Goal: Find specific page/section: Find specific page/section

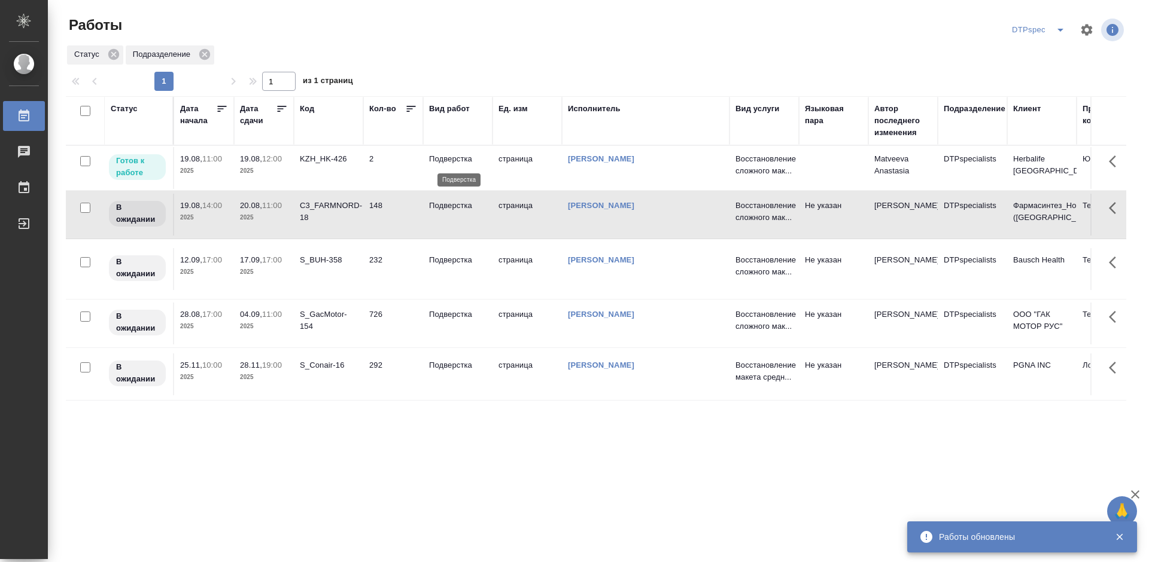
click at [448, 158] on p "Подверстка" at bounding box center [457, 159] width 57 height 12
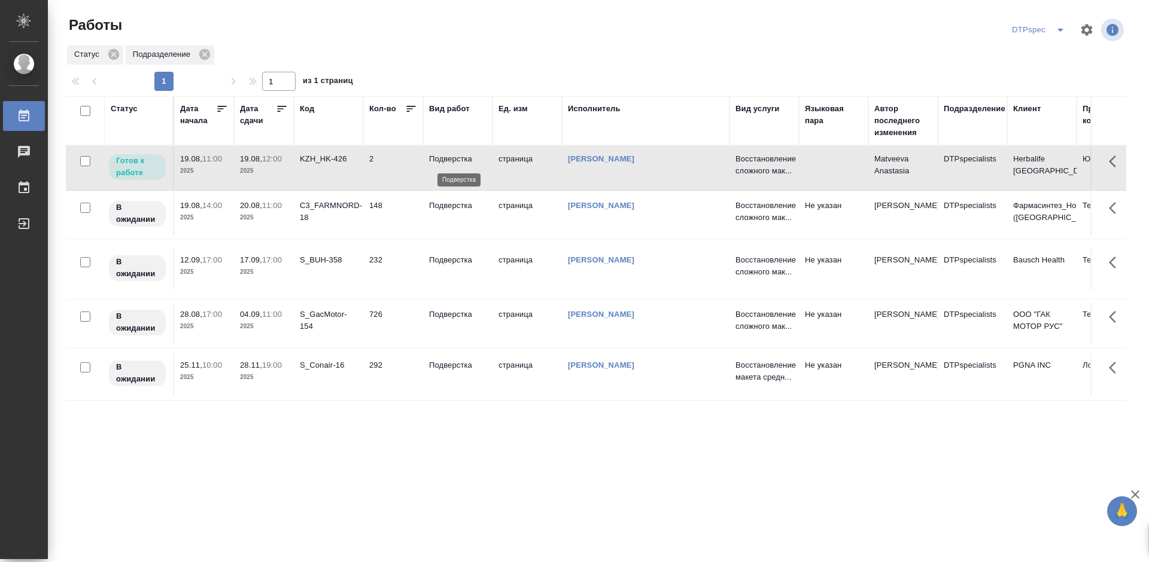
click at [448, 158] on p "Подверстка" at bounding box center [457, 159] width 57 height 12
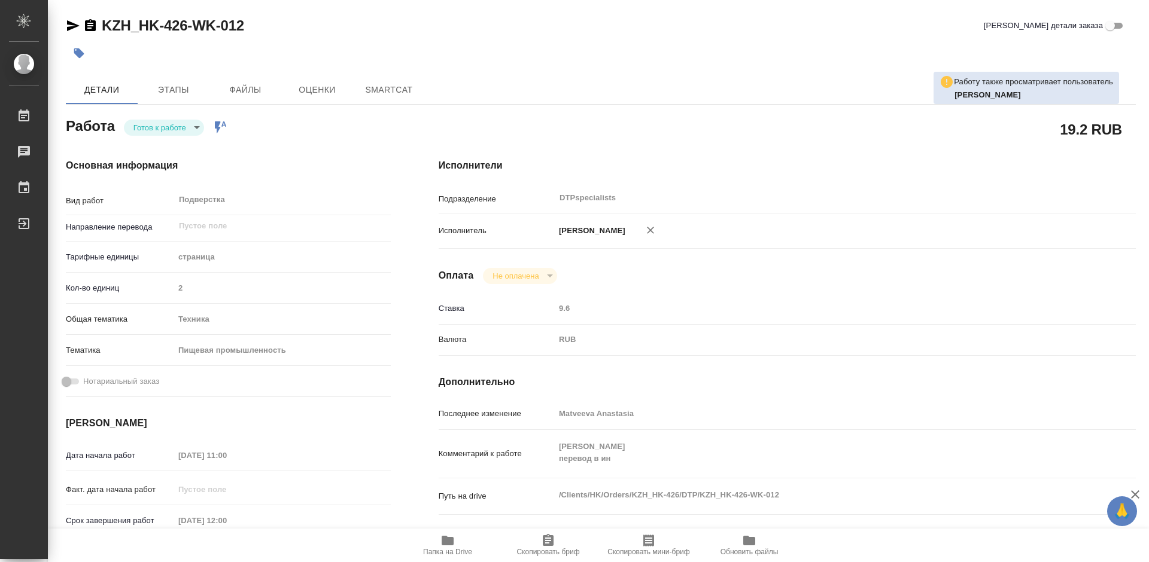
type textarea "x"
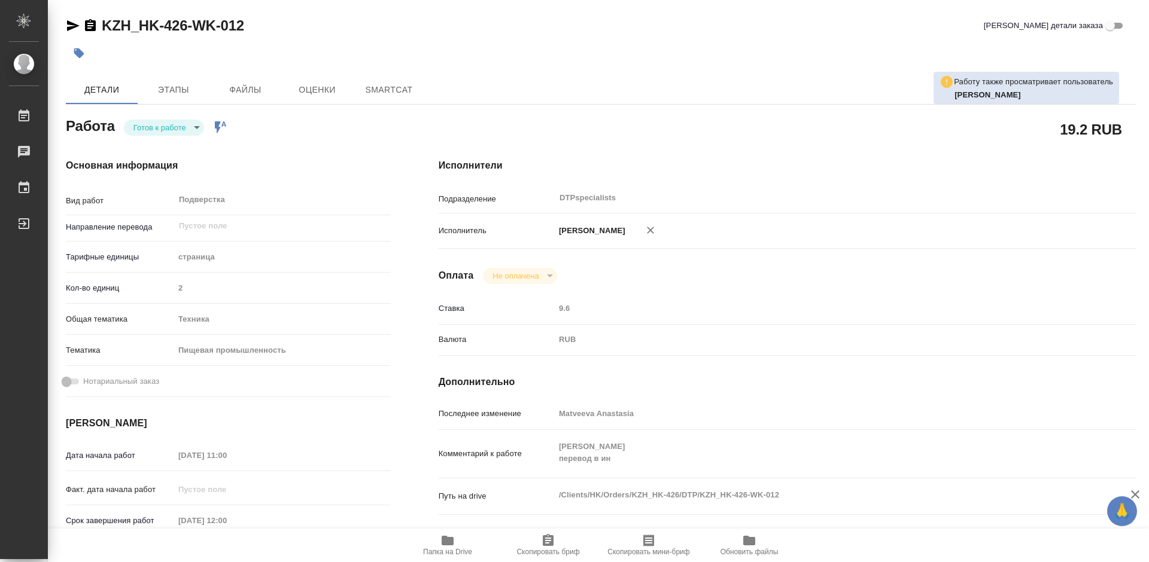
type textarea "x"
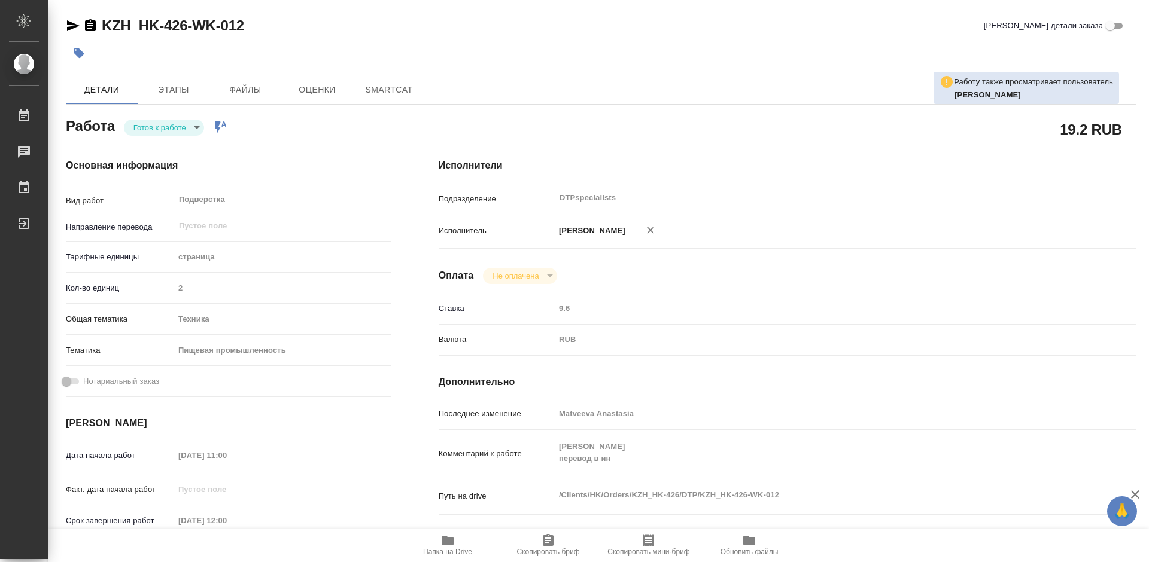
type textarea "x"
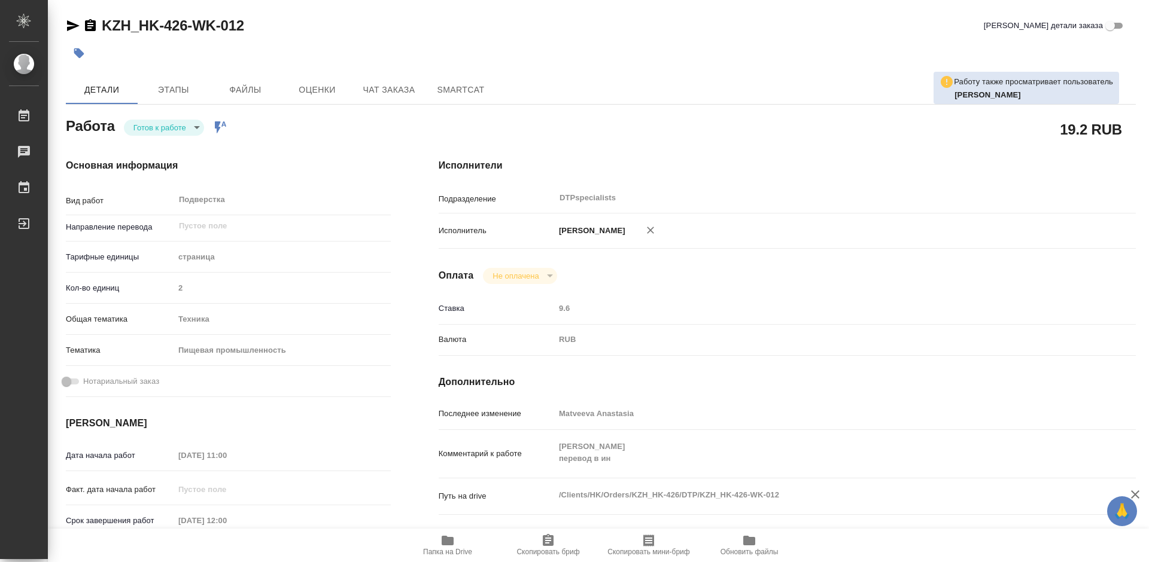
click at [169, 129] on body "🙏 .cls-1 fill:#fff; AWATERA Работы Чаты График Выйти KZH_HK-426-WK-012 Кратко д…" at bounding box center [574, 281] width 1149 height 562
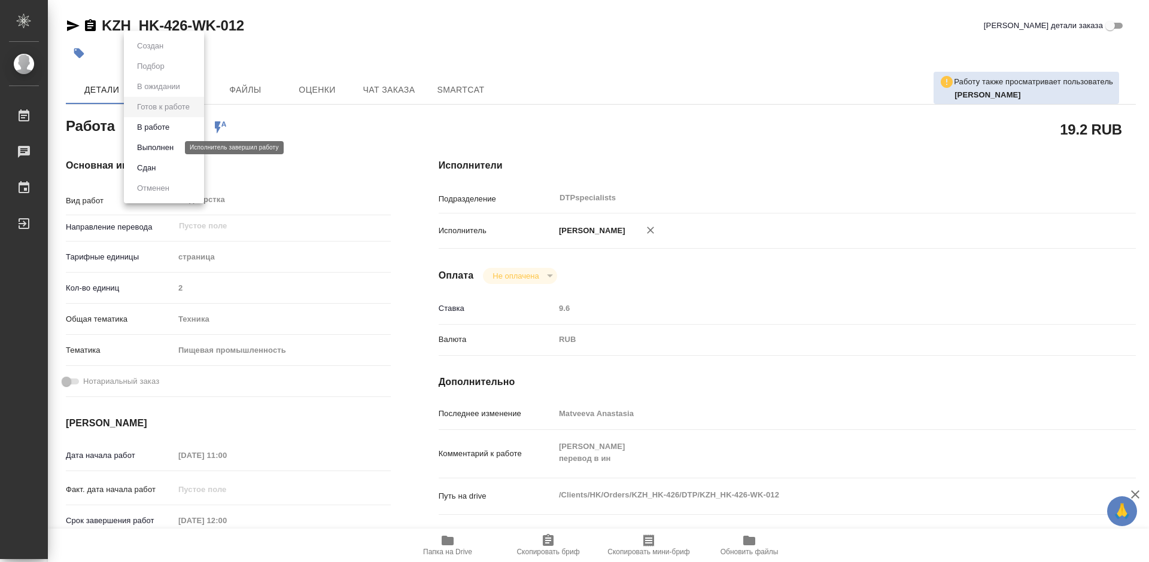
type textarea "x"
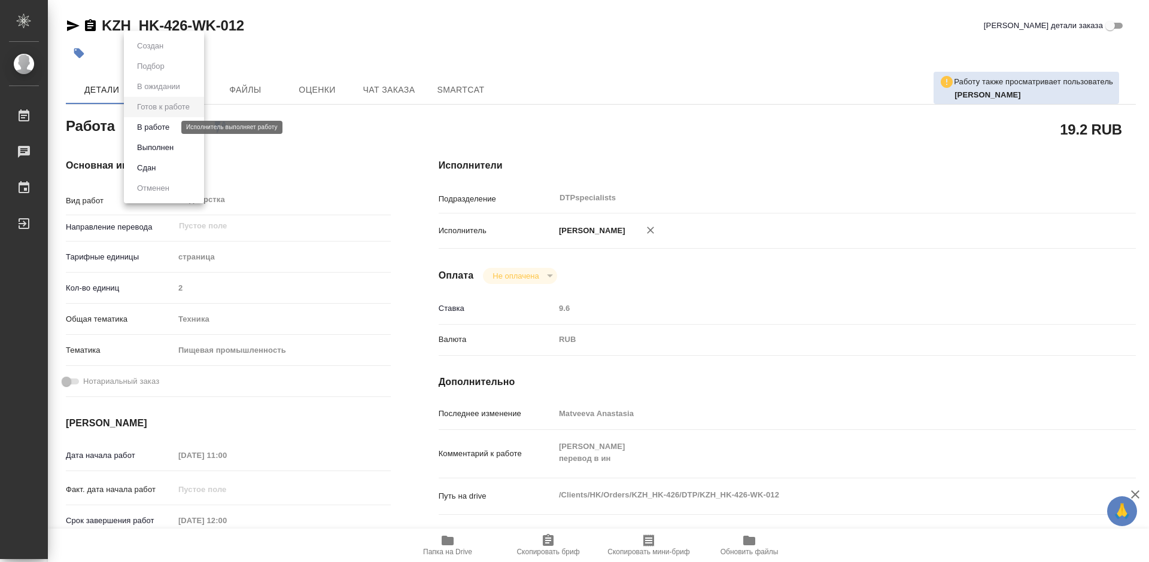
click at [150, 124] on button "В работе" at bounding box center [152, 127] width 39 height 13
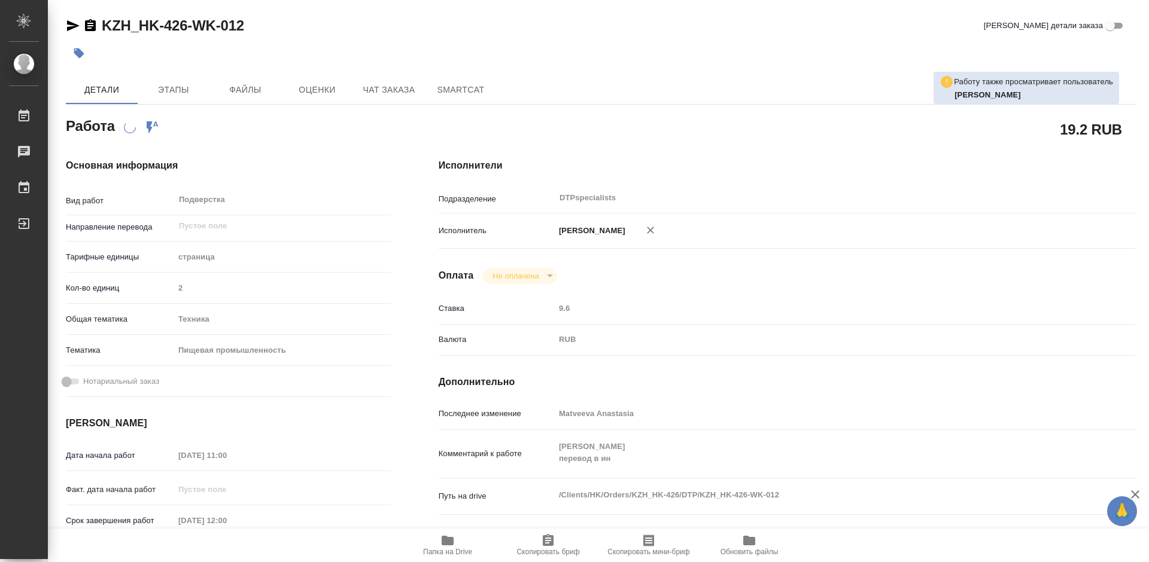
type textarea "x"
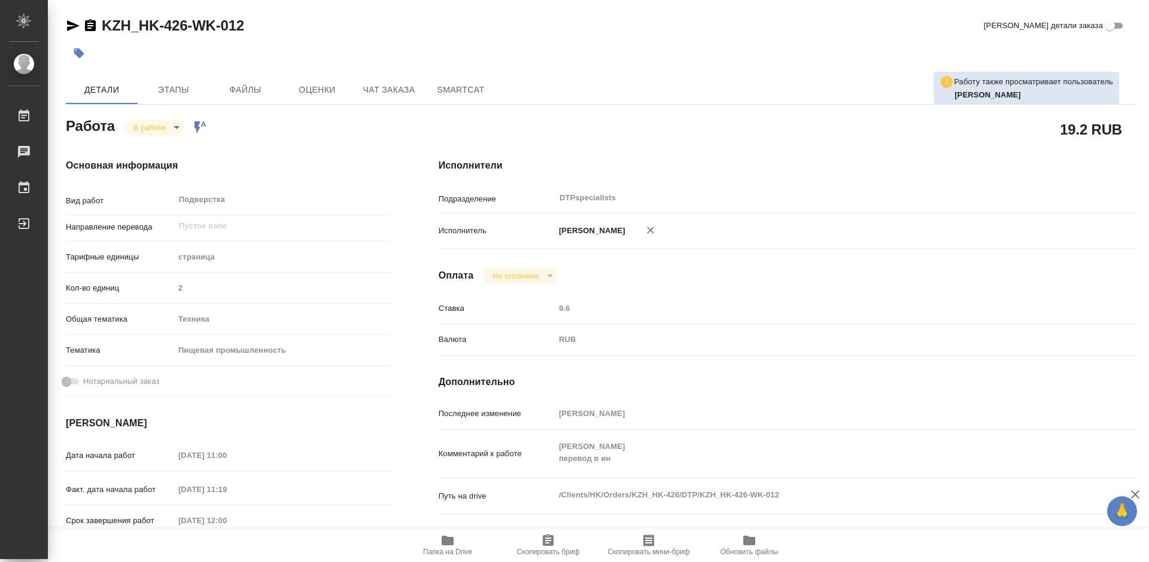
type textarea "x"
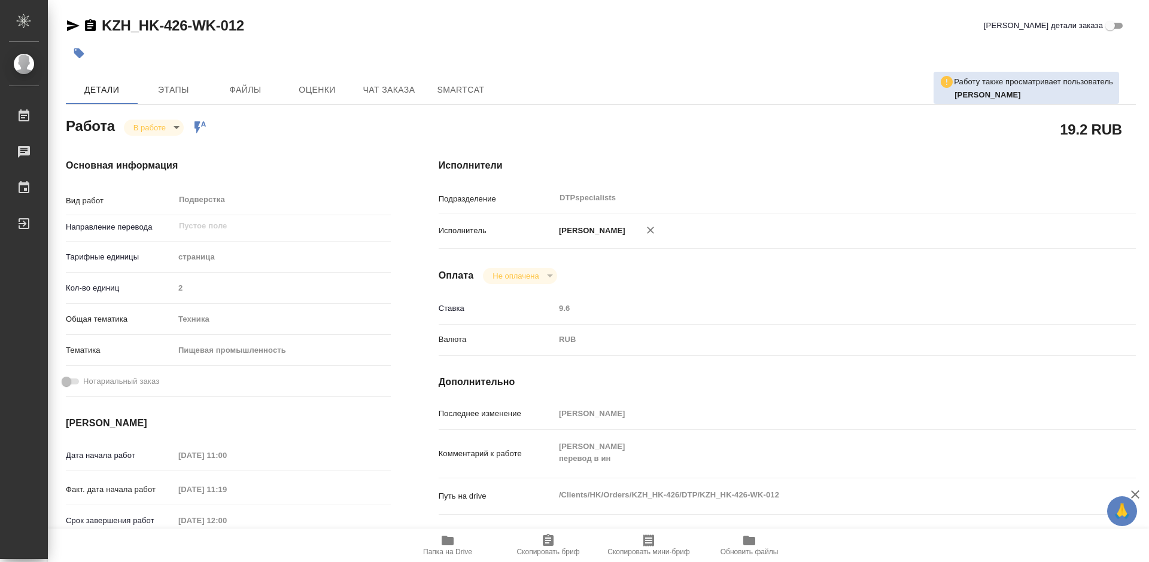
type textarea "x"
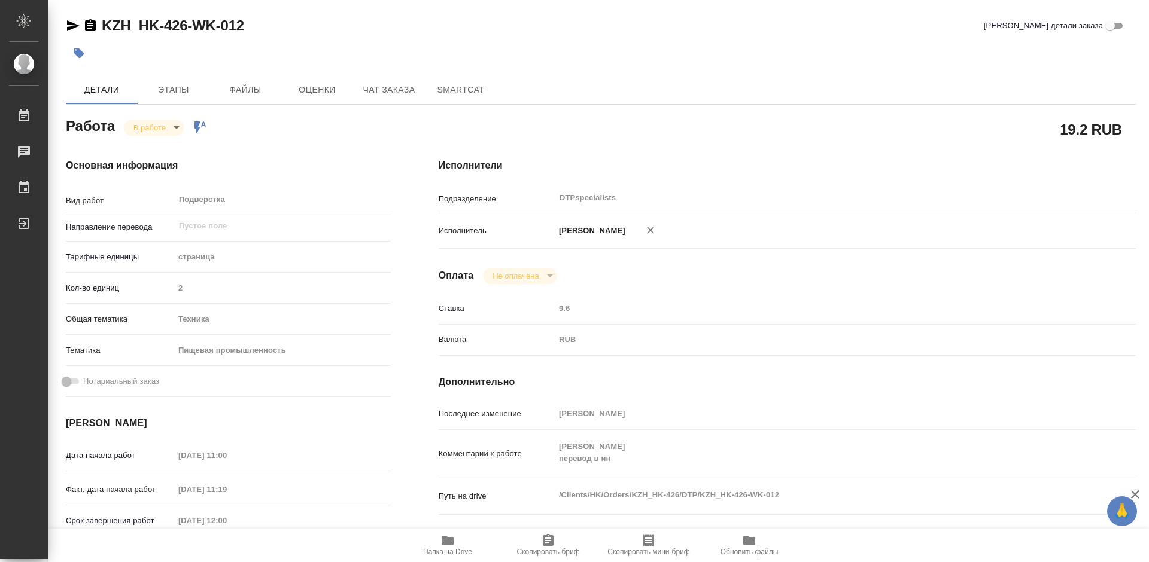
scroll to position [179, 0]
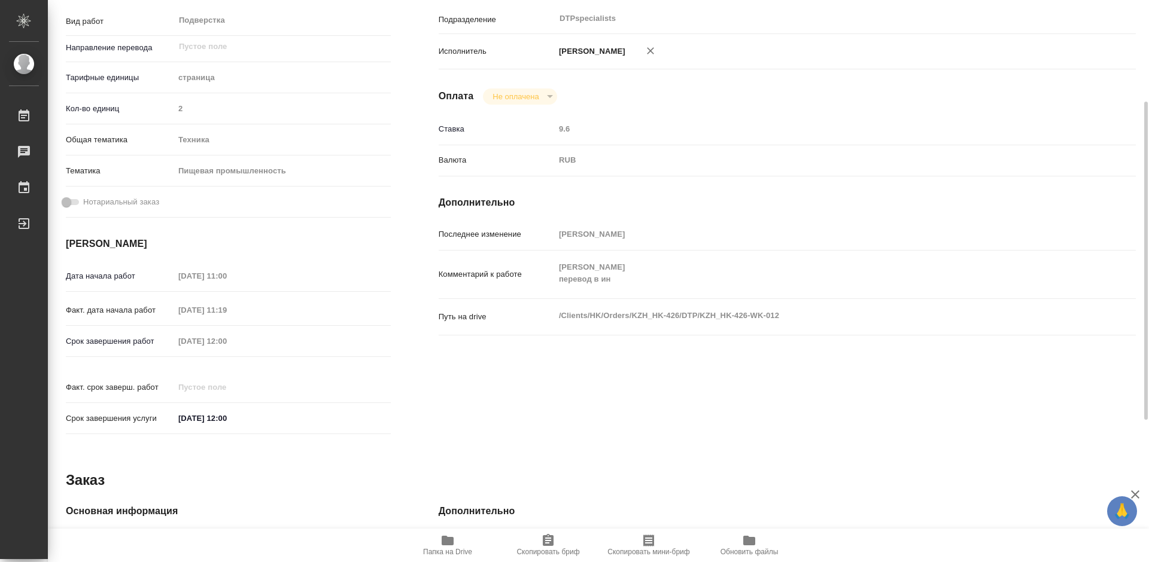
click at [448, 546] on icon "button" at bounding box center [448, 541] width 12 height 10
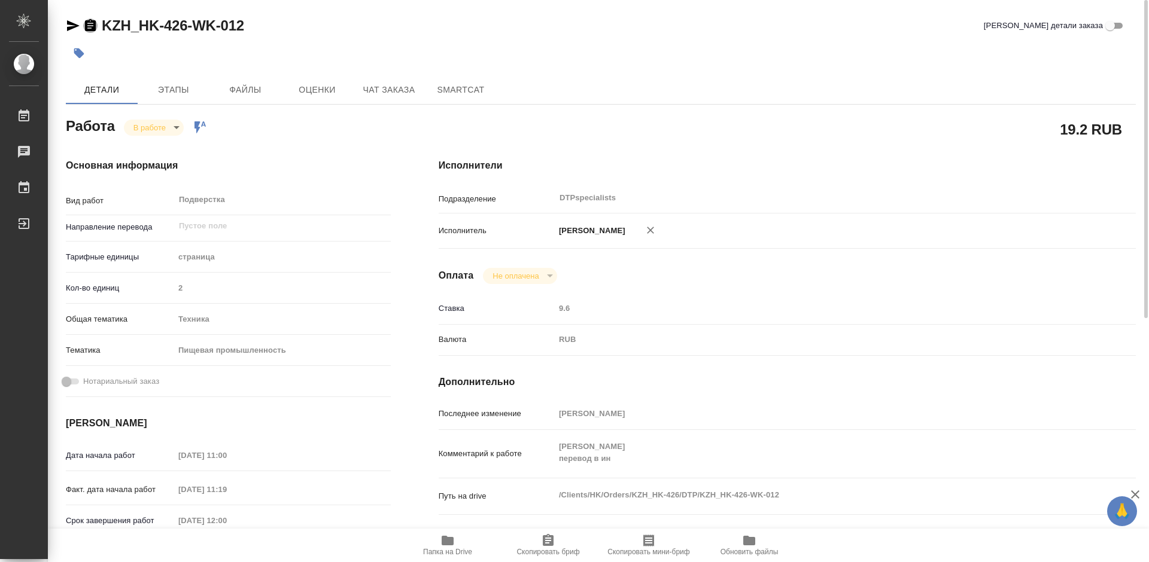
click at [92, 28] on icon "button" at bounding box center [90, 25] width 11 height 12
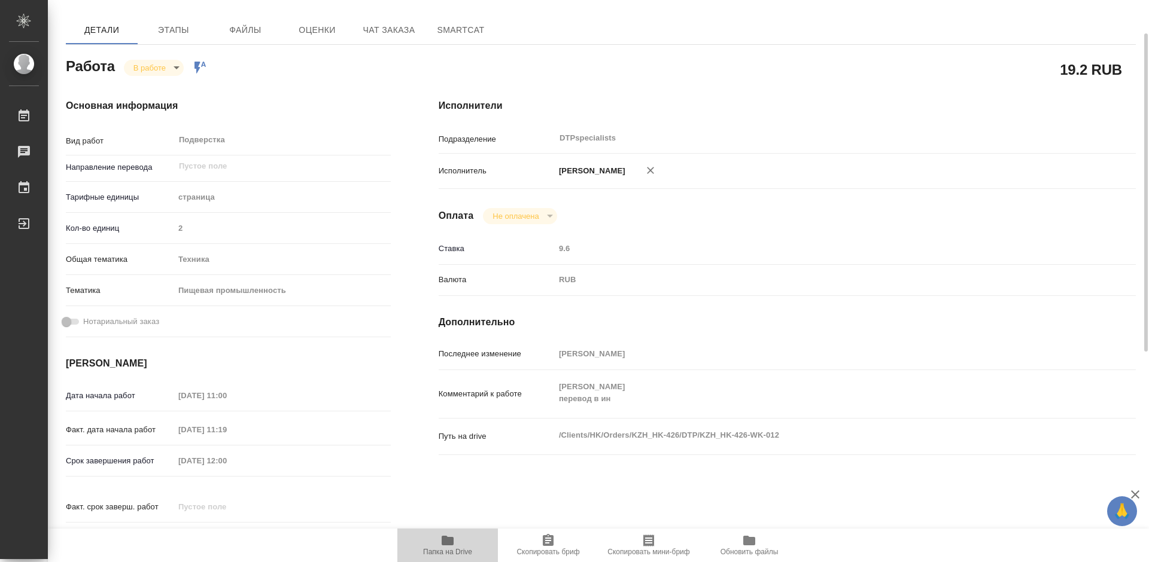
click at [456, 546] on span "Папка на Drive" at bounding box center [447, 545] width 86 height 23
click at [142, 68] on body "🙏 .cls-1 fill:#fff; AWATERA Работы 0 Чаты График Выйти KZH_HK-426-WK-012 Кратко…" at bounding box center [574, 281] width 1149 height 562
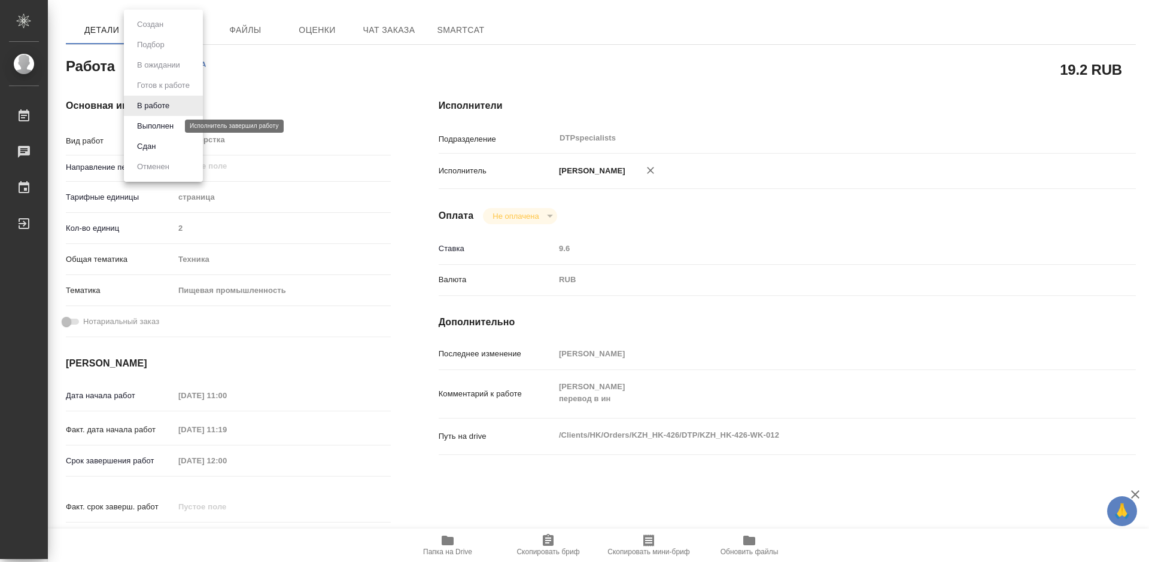
click at [145, 127] on button "Выполнен" at bounding box center [155, 126] width 44 height 13
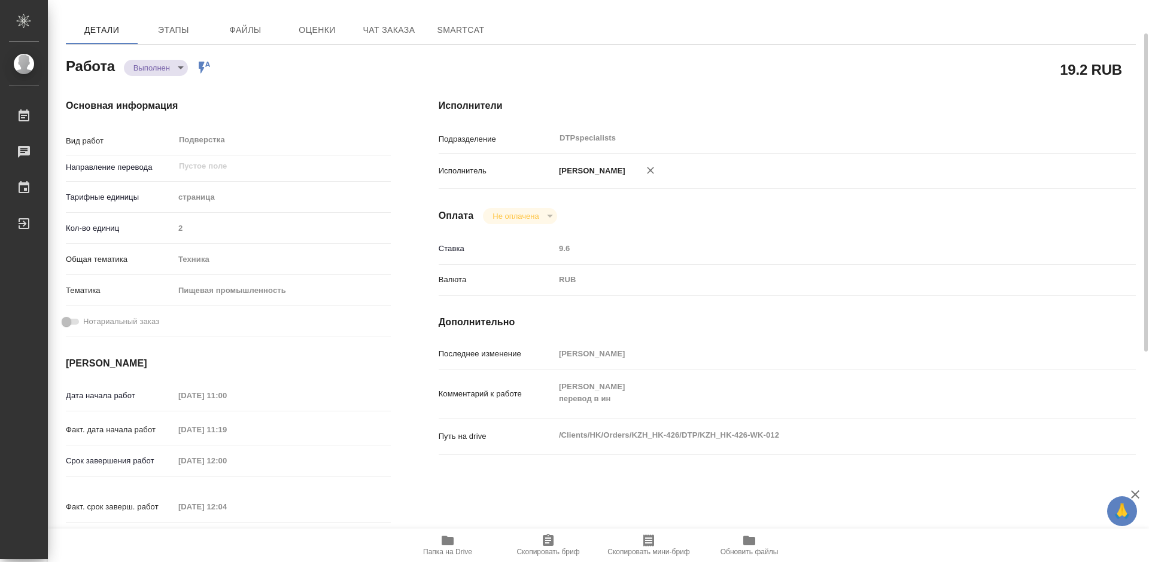
type textarea "x"
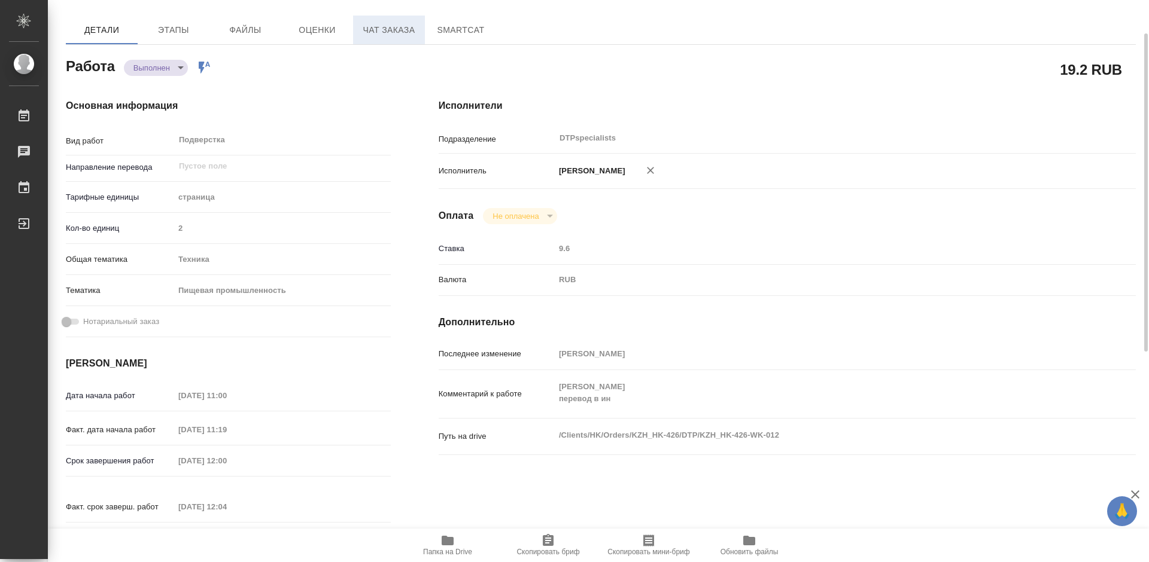
click at [378, 33] on span "Чат заказа" at bounding box center [388, 30] width 57 height 15
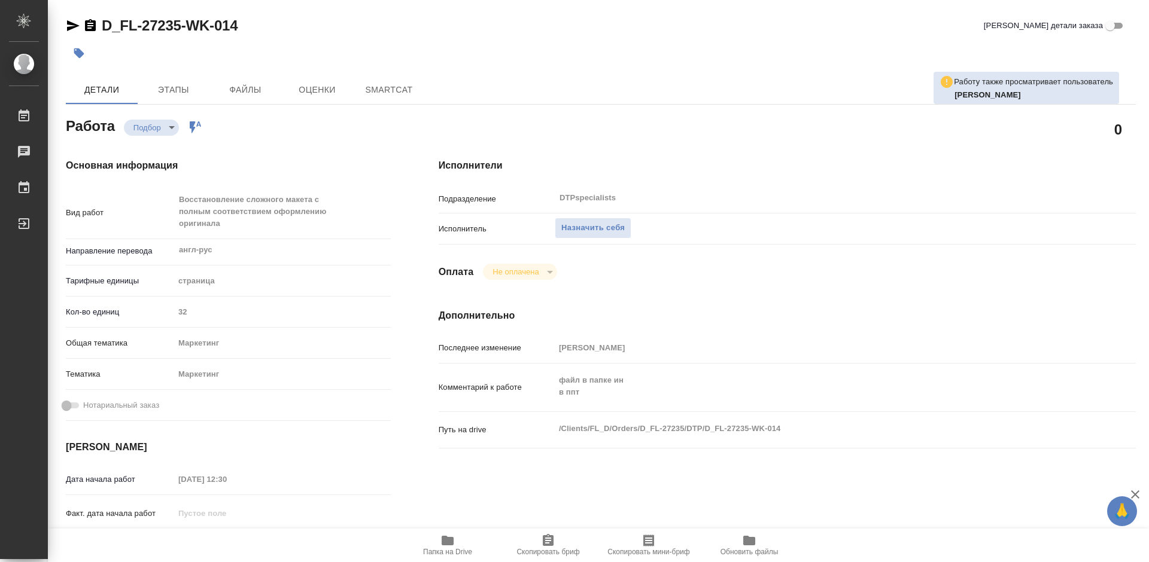
type textarea "x"
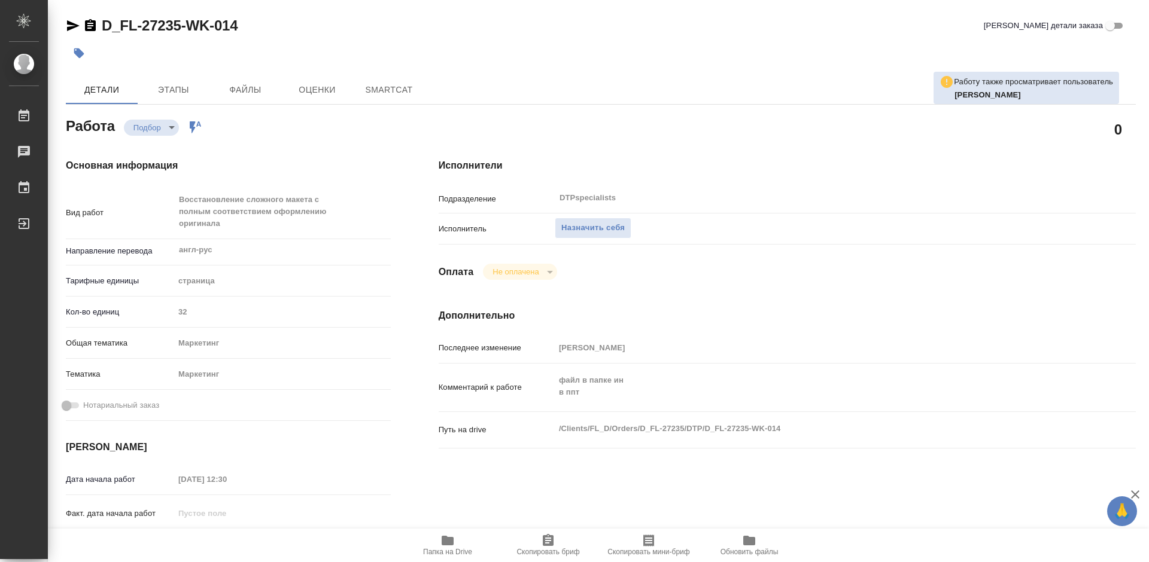
type textarea "x"
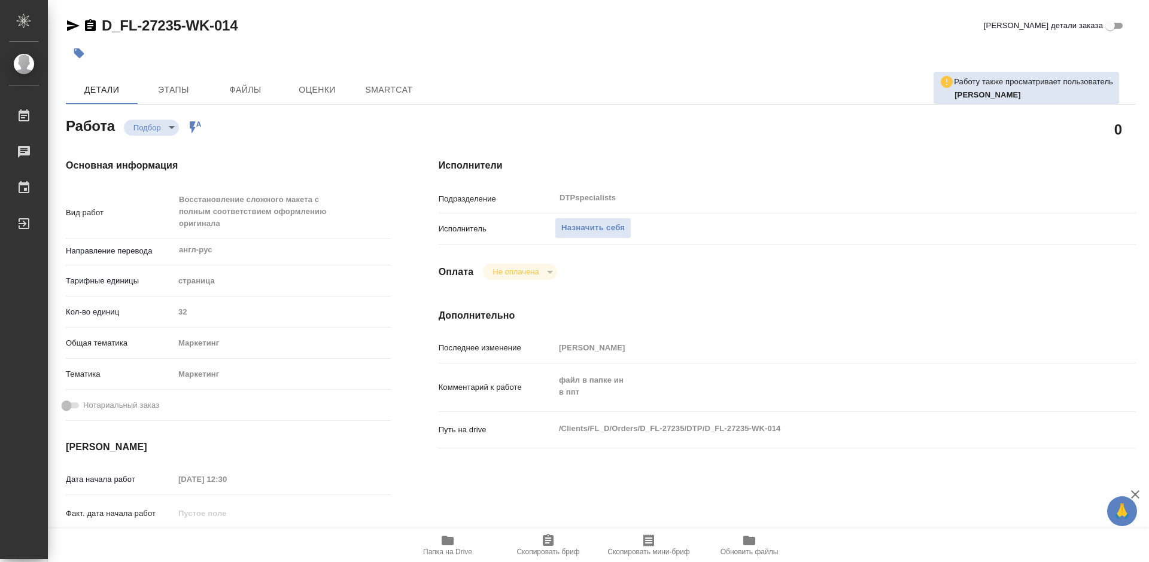
type textarea "x"
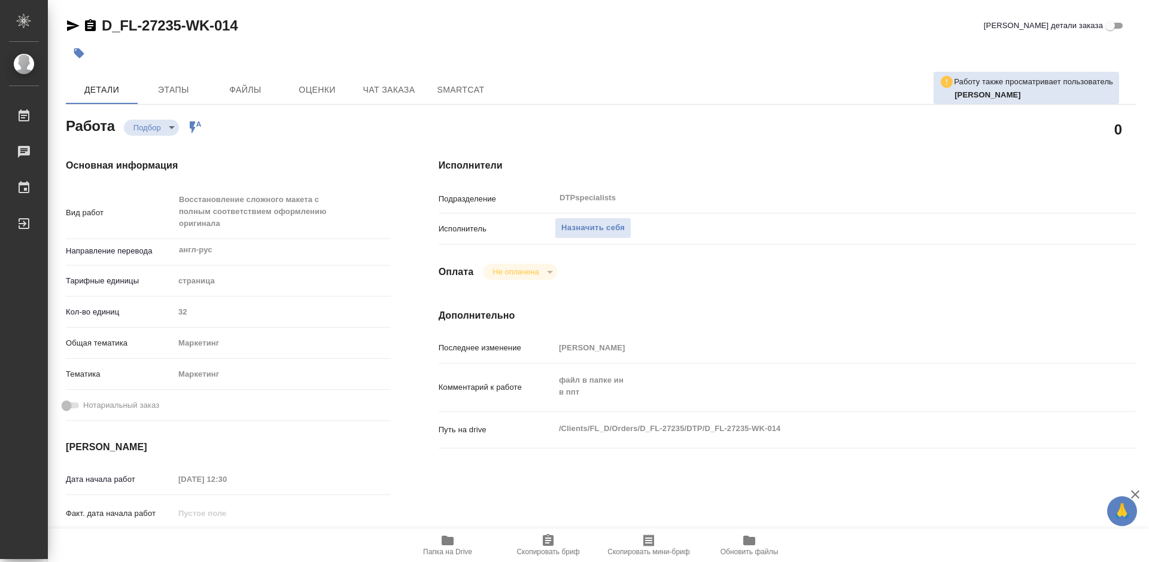
type textarea "x"
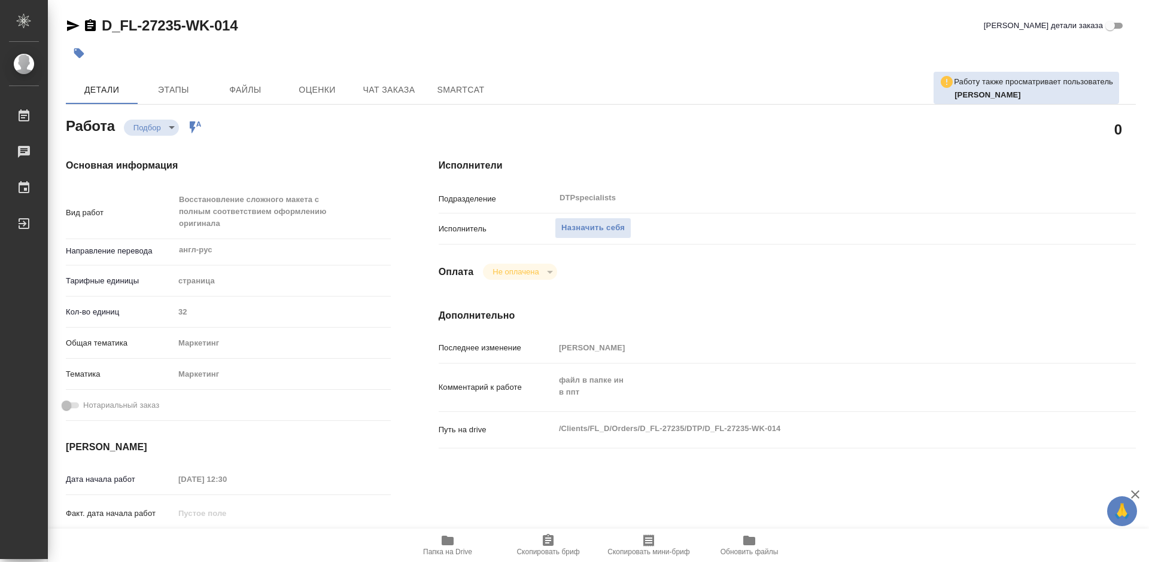
click at [443, 543] on icon "button" at bounding box center [448, 541] width 12 height 10
type textarea "x"
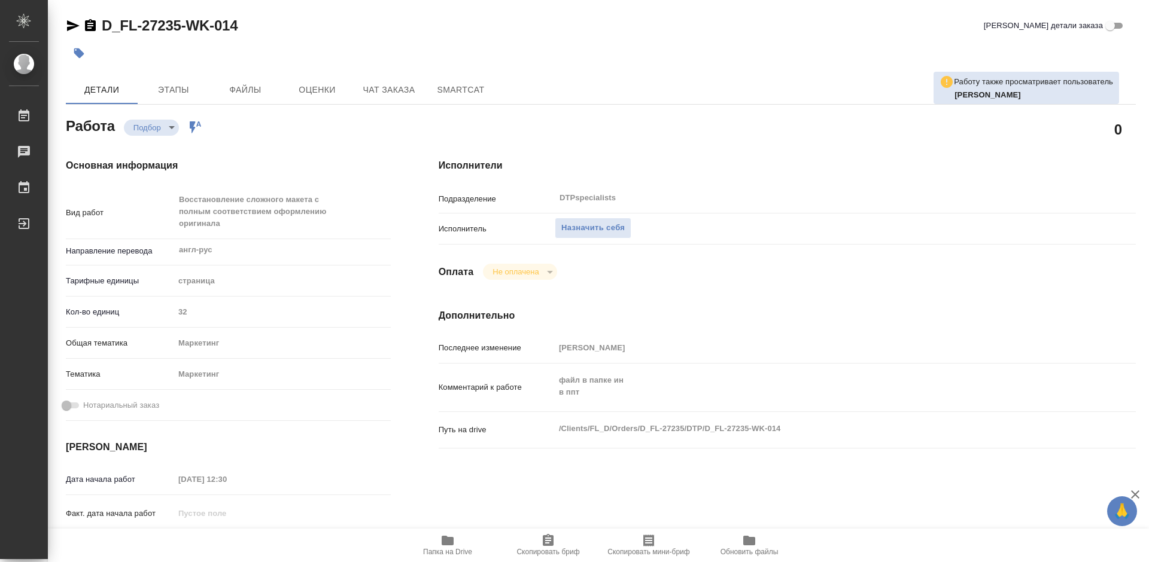
type textarea "x"
